Goal: Check status: Check status

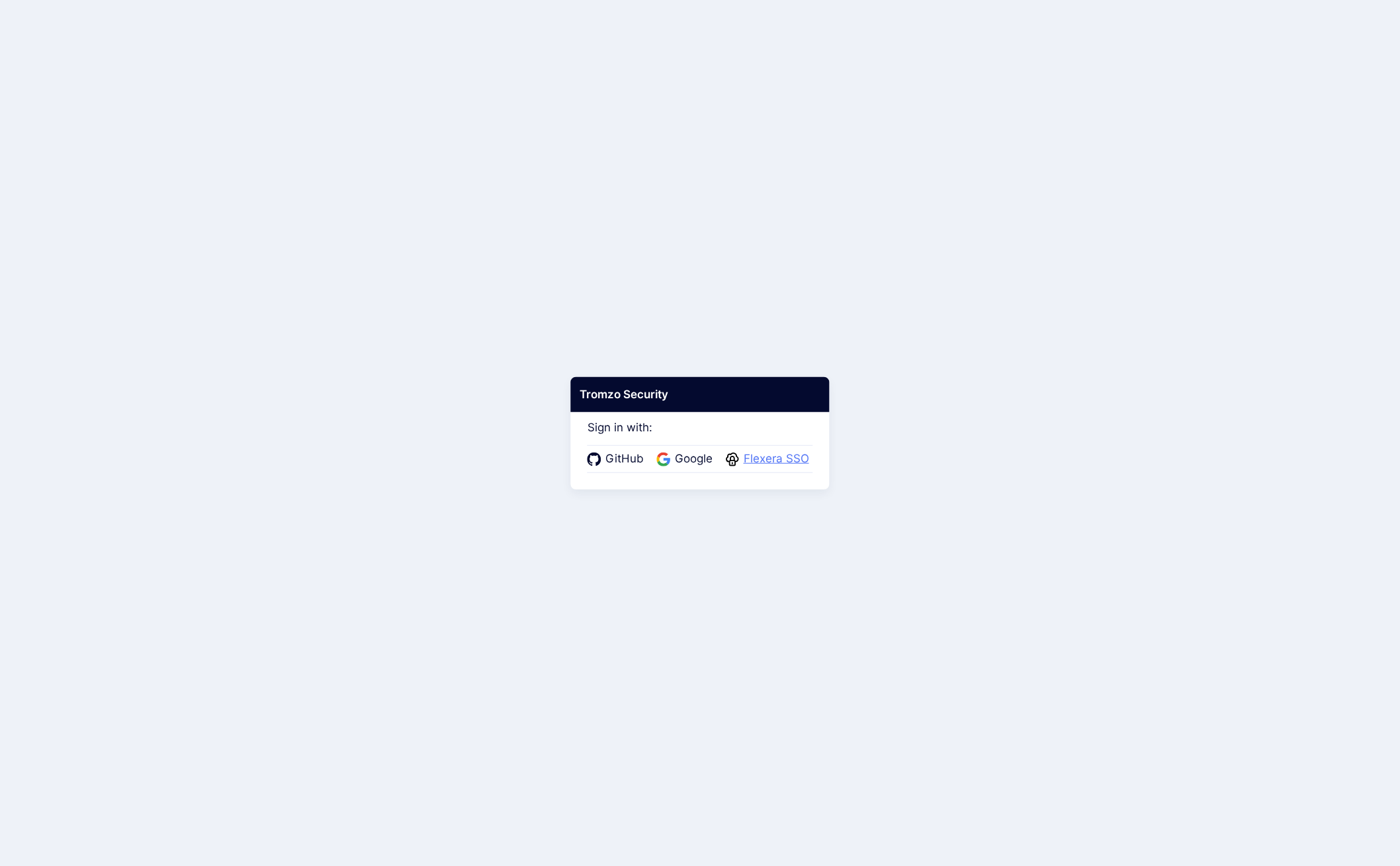
click at [754, 463] on span "Flexera SSO" at bounding box center [777, 458] width 74 height 17
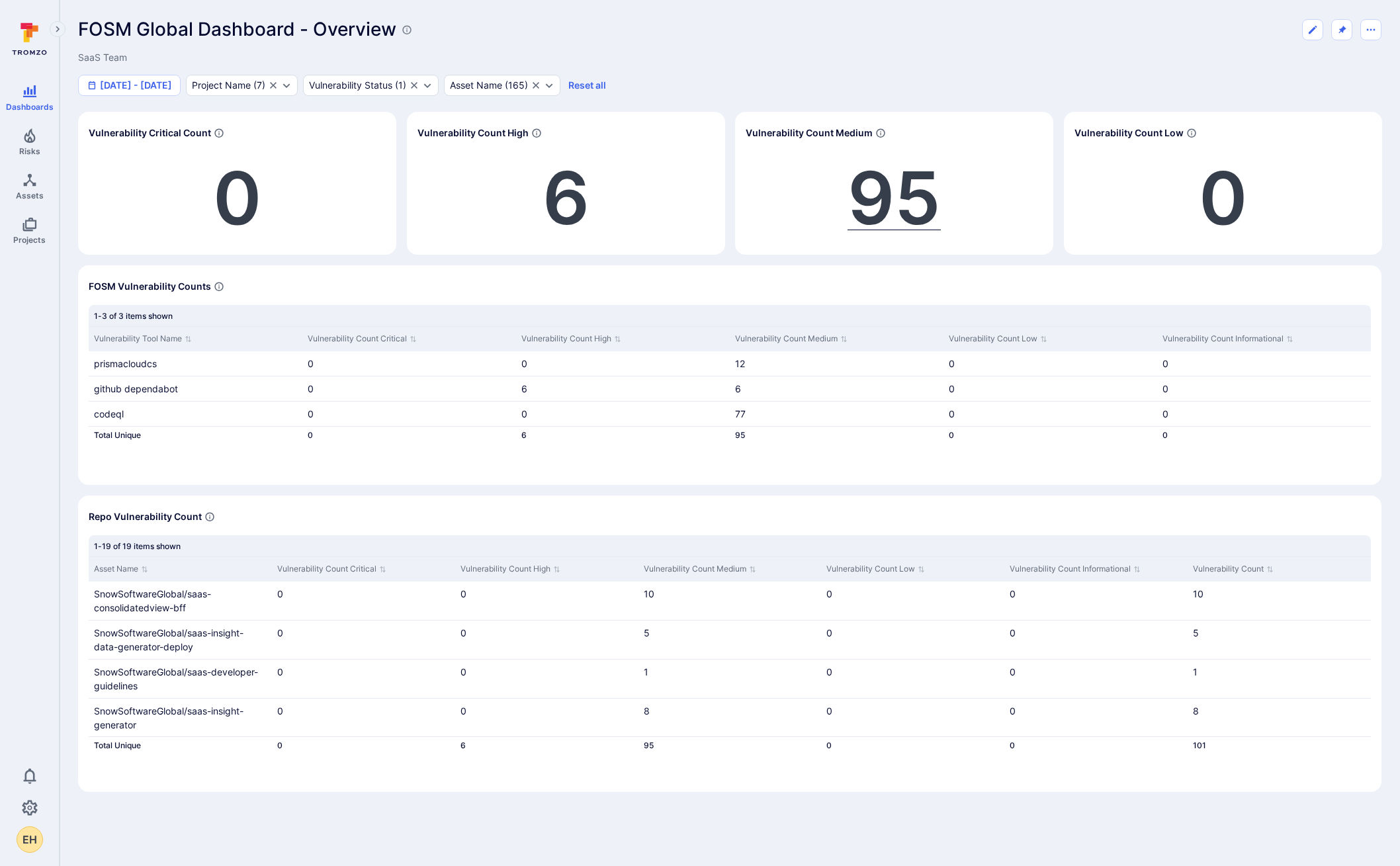
click at [870, 192] on span "95" at bounding box center [895, 198] width 93 height 89
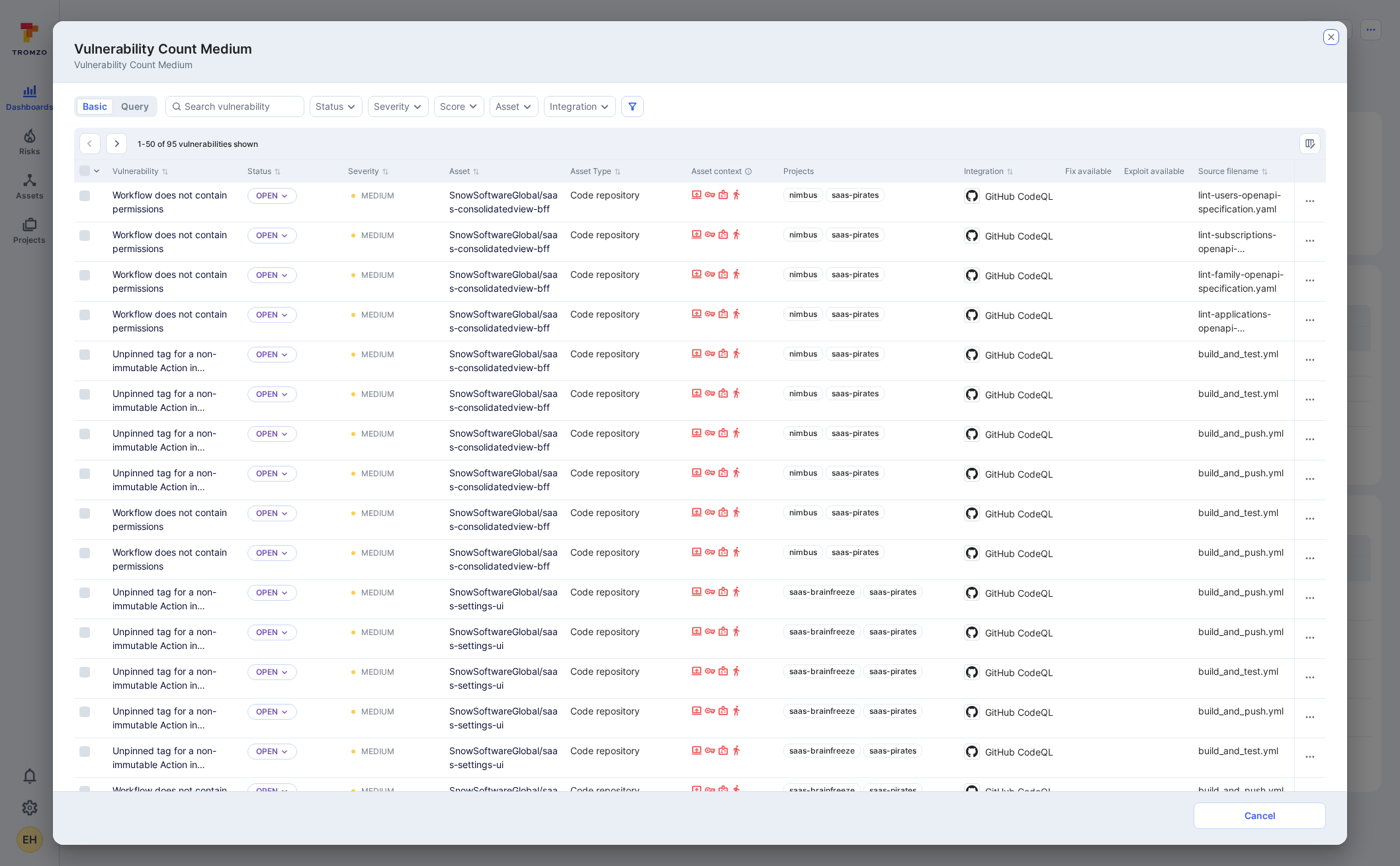
click at [1325, 39] on button "button" at bounding box center [1331, 37] width 16 height 16
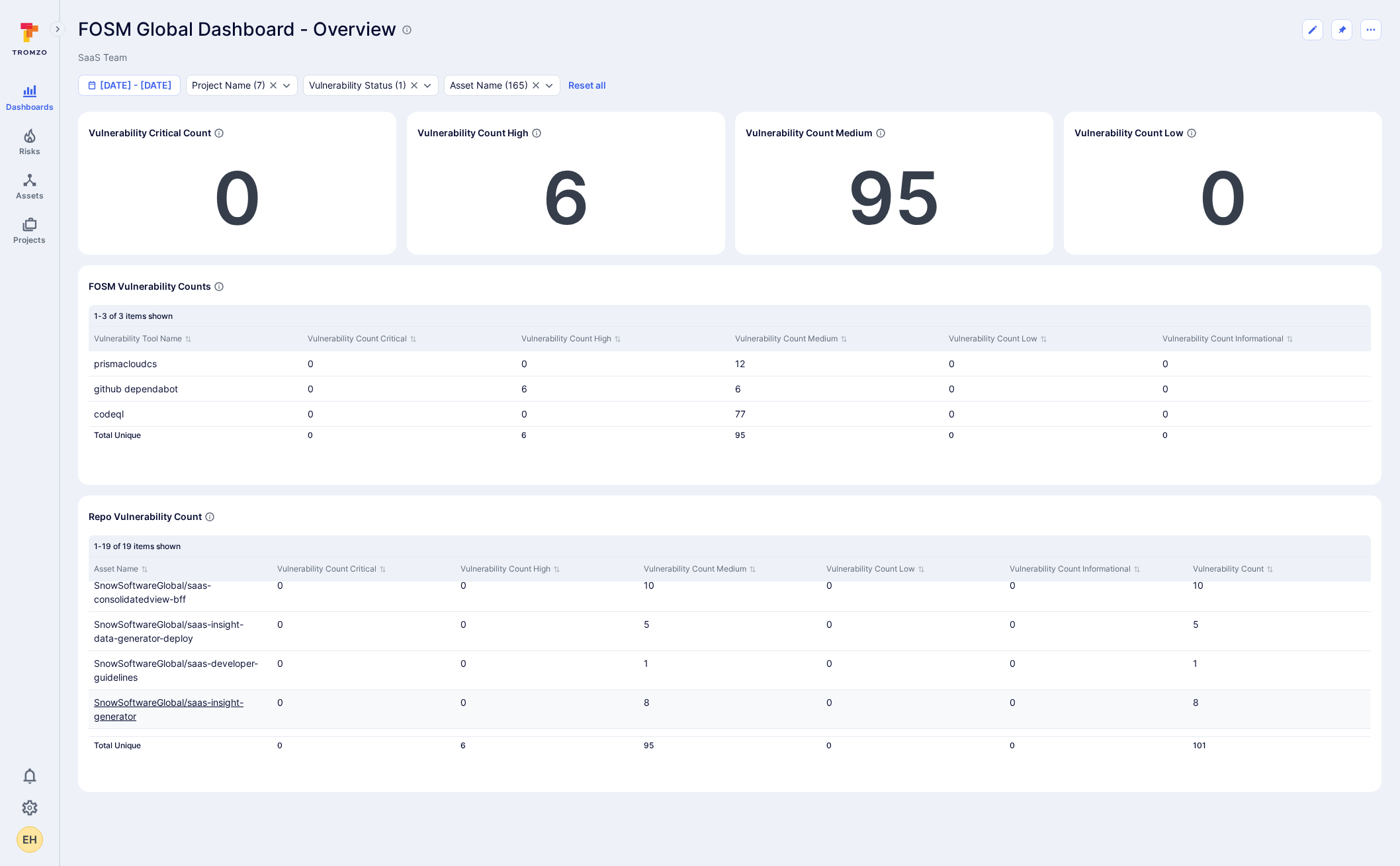
scroll to position [1, 0]
click at [392, 87] on div "Vulnerability Status" at bounding box center [351, 85] width 84 height 11
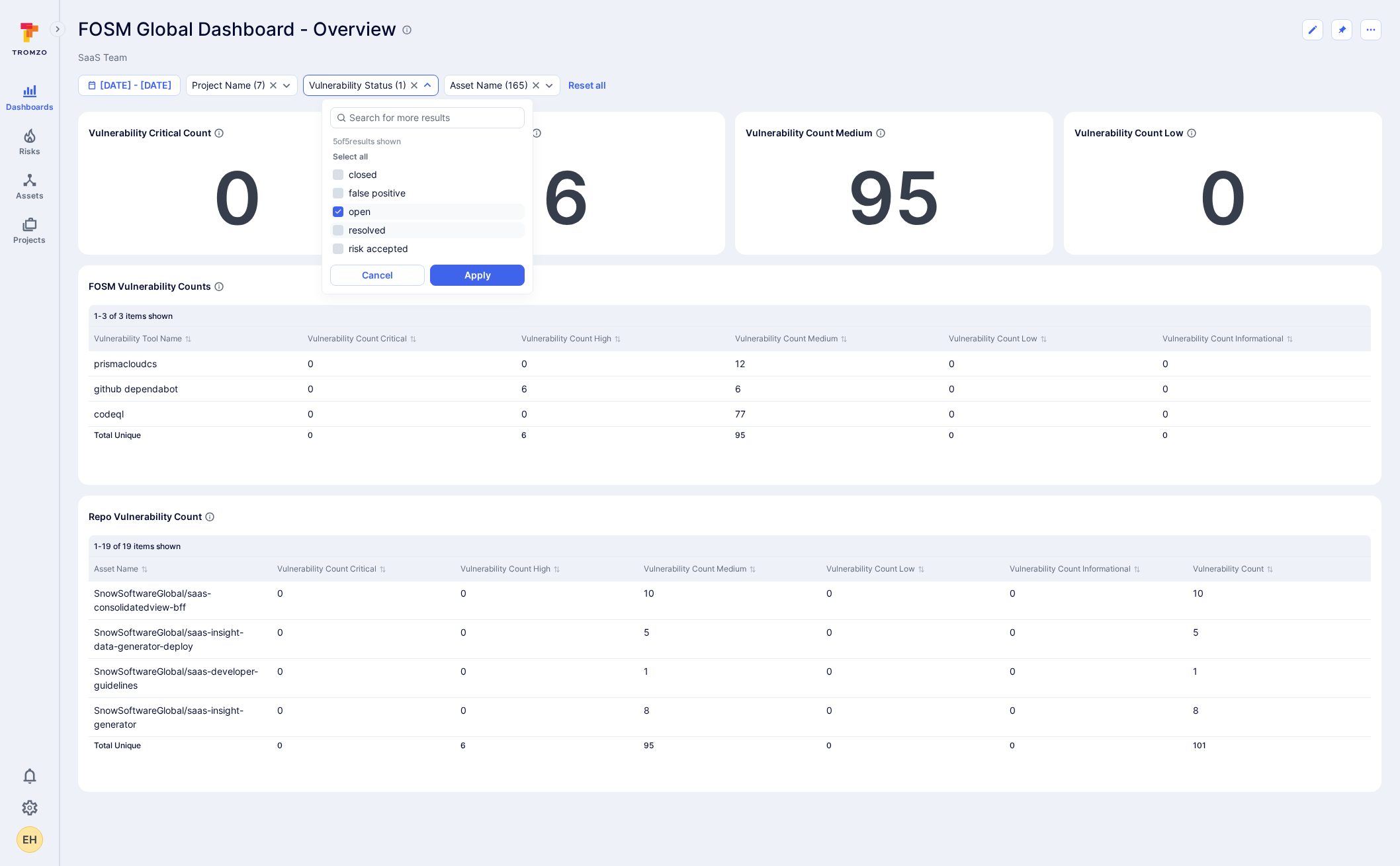
click at [354, 231] on li "resolved" at bounding box center [427, 230] width 194 height 16
click at [353, 209] on li "open" at bounding box center [427, 212] width 194 height 16
click at [461, 274] on button "Apply" at bounding box center [477, 276] width 94 height 21
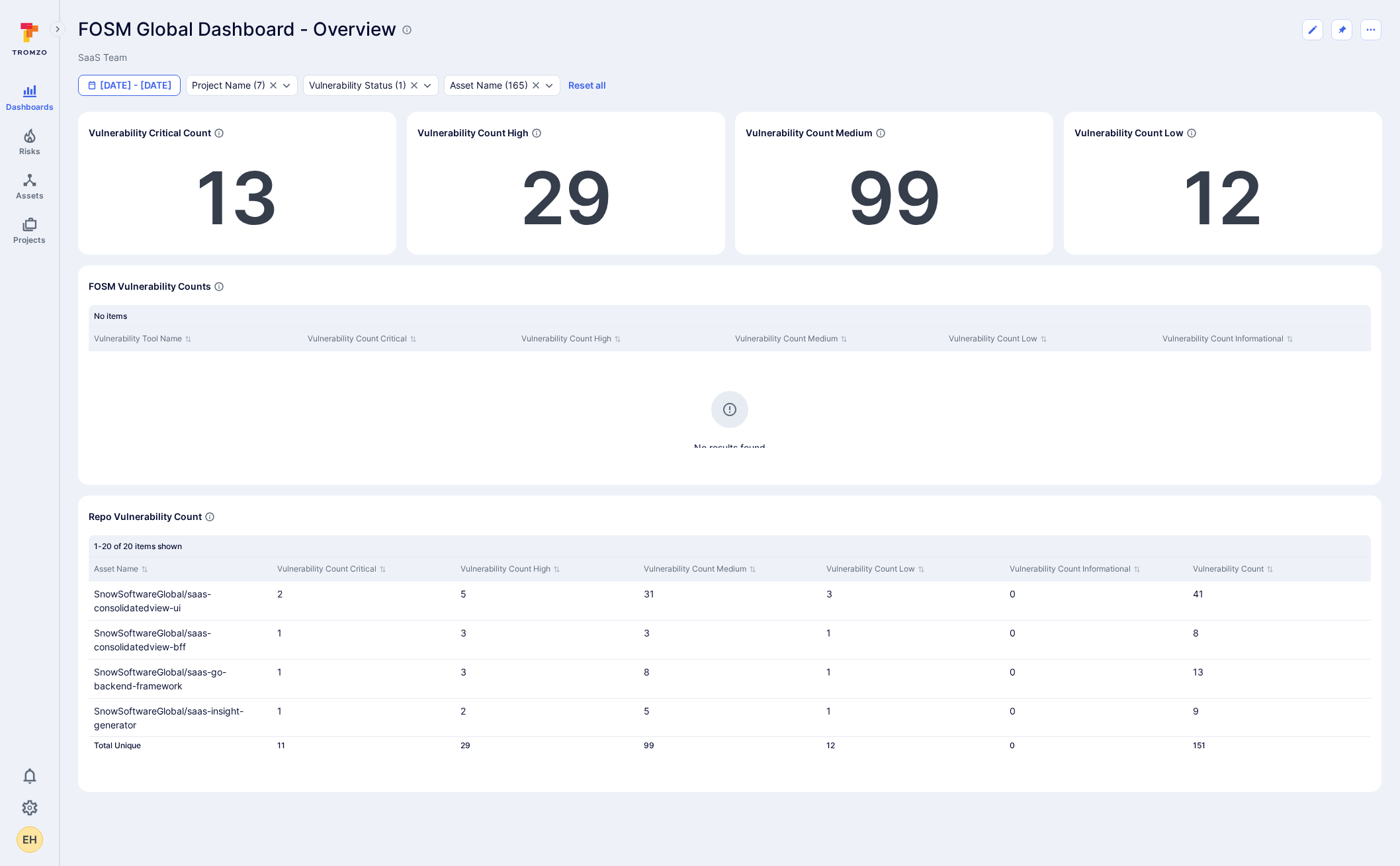
click at [136, 80] on button "[DATE] - [DATE]" at bounding box center [129, 85] width 103 height 21
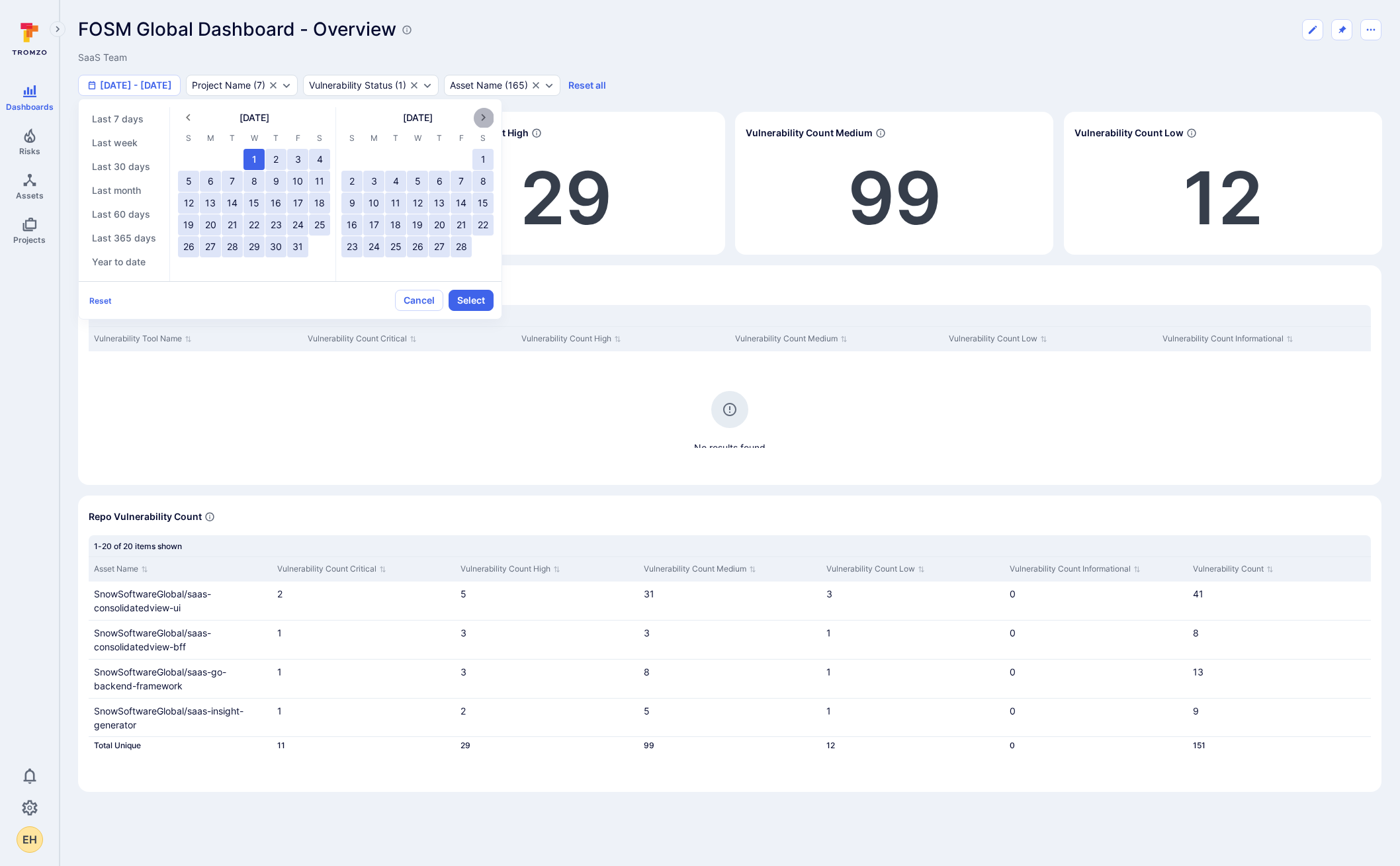
click at [477, 116] on icon "Next month" at bounding box center [483, 117] width 14 height 14
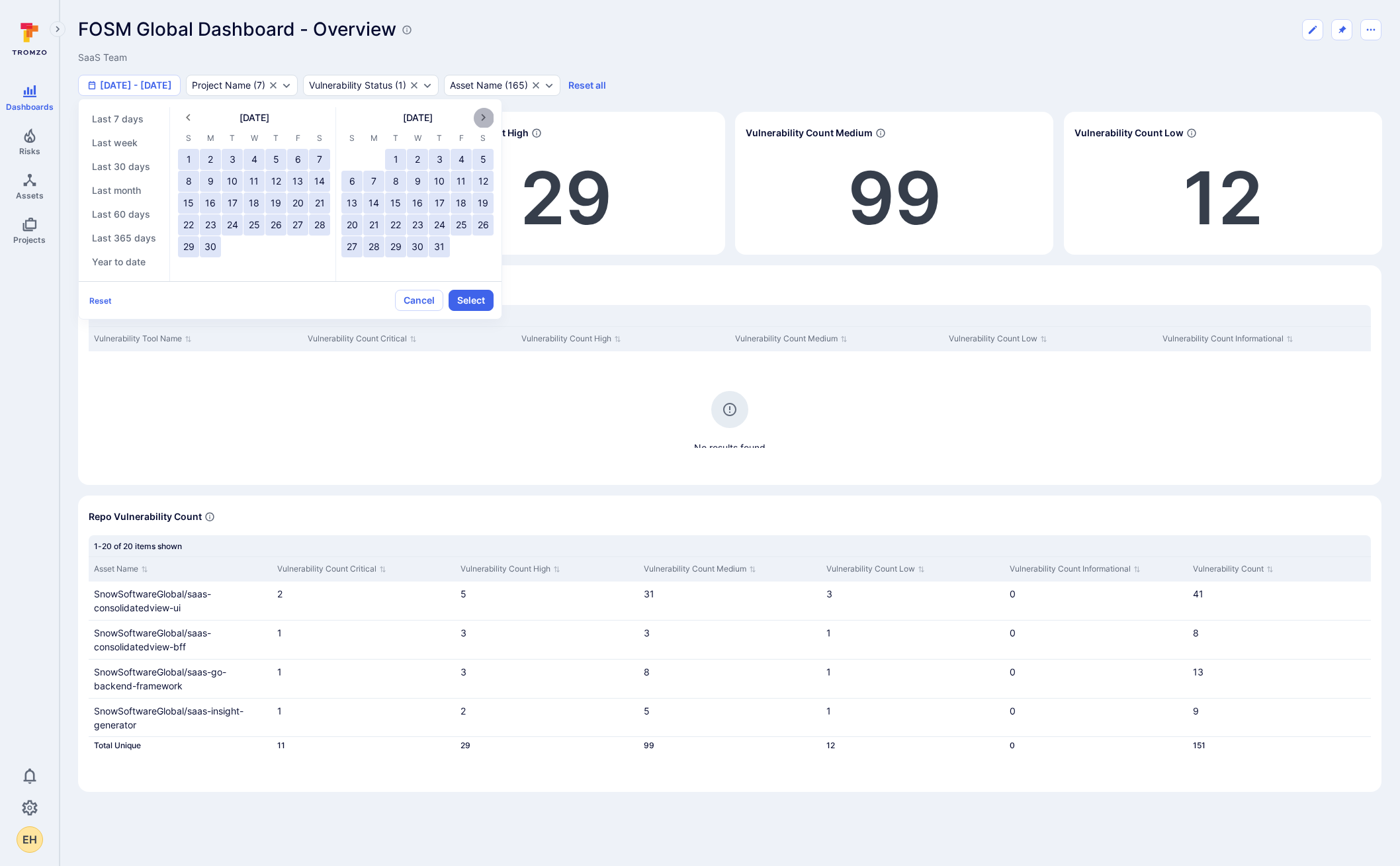
click at [477, 116] on icon "Next month" at bounding box center [483, 117] width 14 height 14
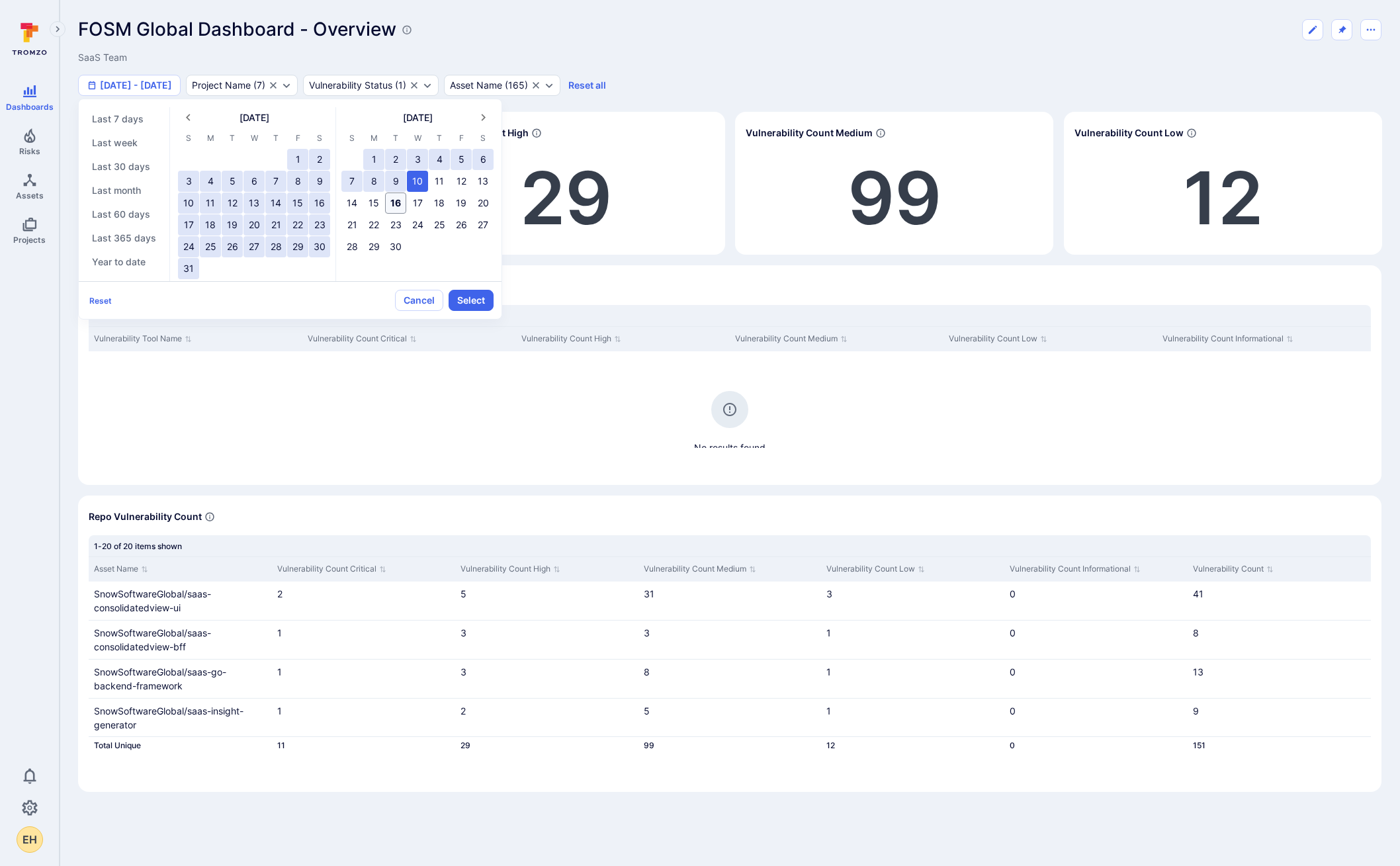
click at [401, 202] on button "16" at bounding box center [396, 203] width 21 height 21
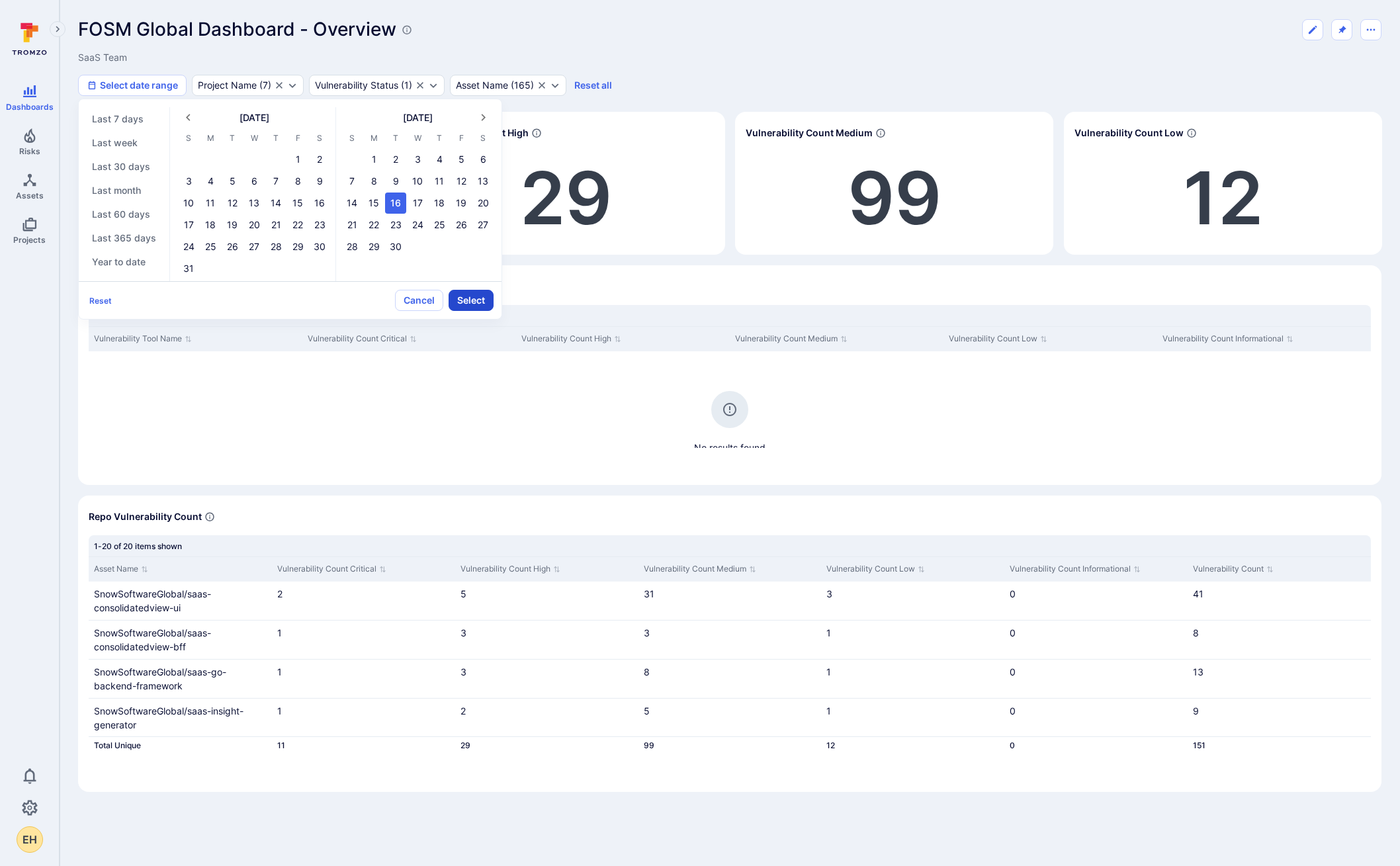
click at [481, 296] on button "Select" at bounding box center [471, 300] width 45 height 21
click at [378, 155] on button "1" at bounding box center [374, 160] width 21 height 21
click at [392, 207] on button "16" at bounding box center [396, 203] width 21 height 21
click at [480, 293] on button "Select" at bounding box center [471, 300] width 45 height 21
